Goal: Communication & Community: Answer question/provide support

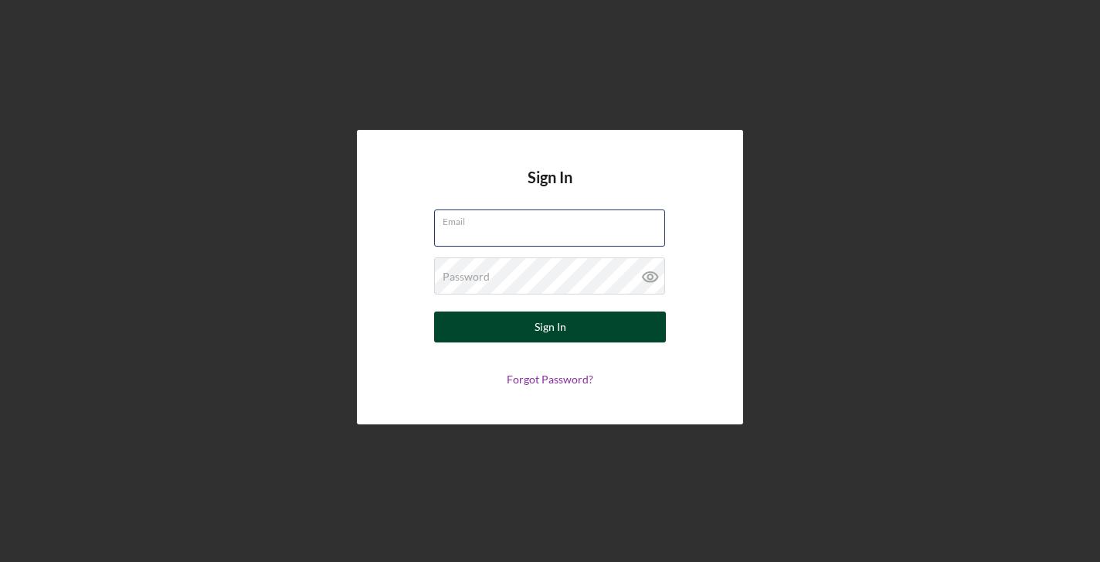
type input "[EMAIL_ADDRESS][DOMAIN_NAME]"
click at [598, 327] on button "Sign In" at bounding box center [550, 326] width 232 height 31
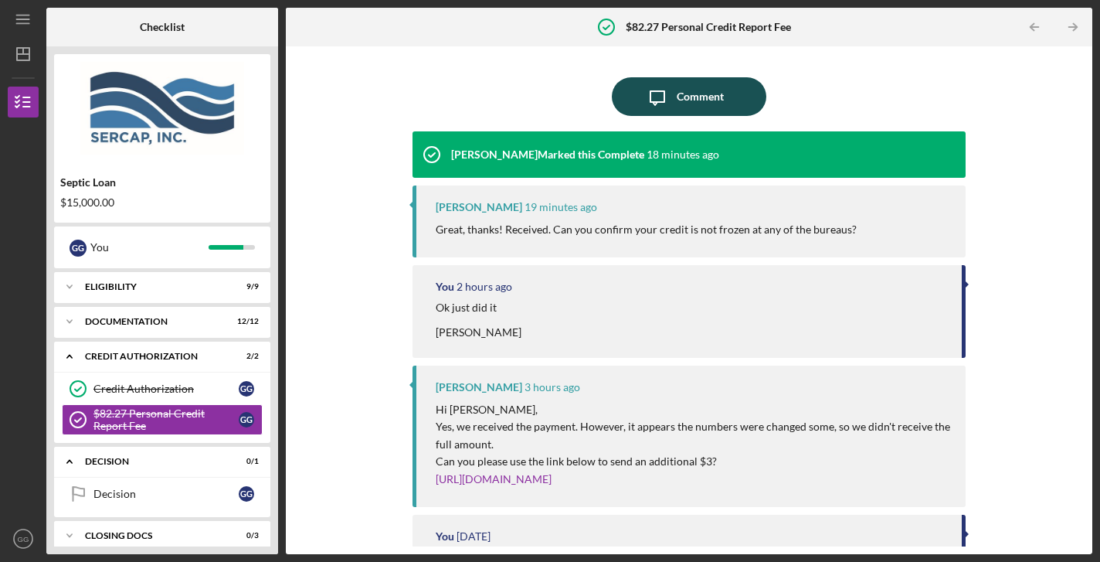
click at [684, 95] on div "Comment" at bounding box center [700, 96] width 47 height 39
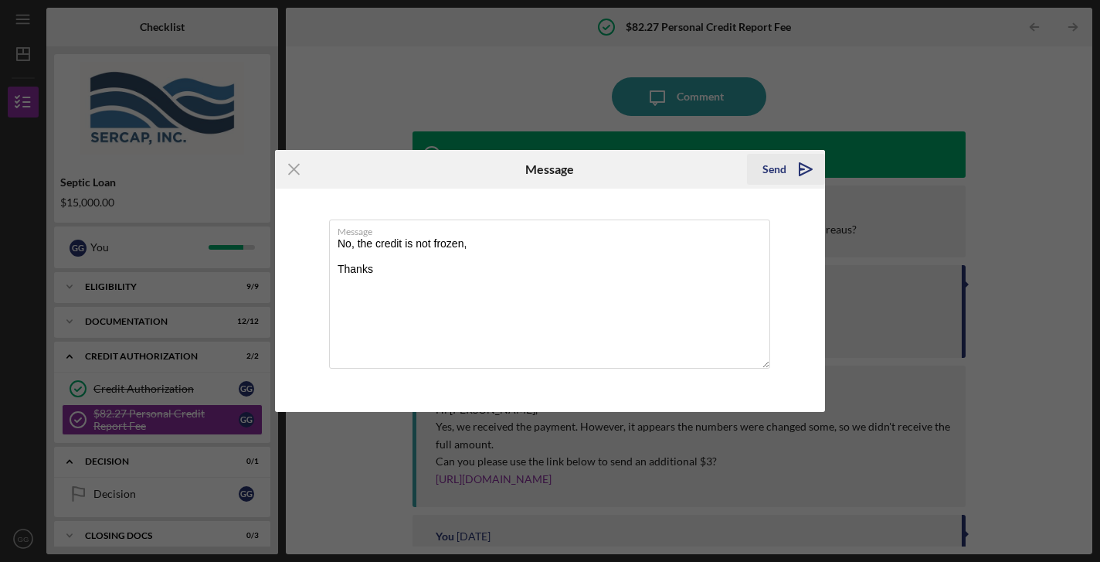
type textarea "No, the credit is not frozen, Thanks"
click at [772, 168] on div "Send" at bounding box center [774, 169] width 24 height 31
